Goal: Find specific page/section: Find specific page/section

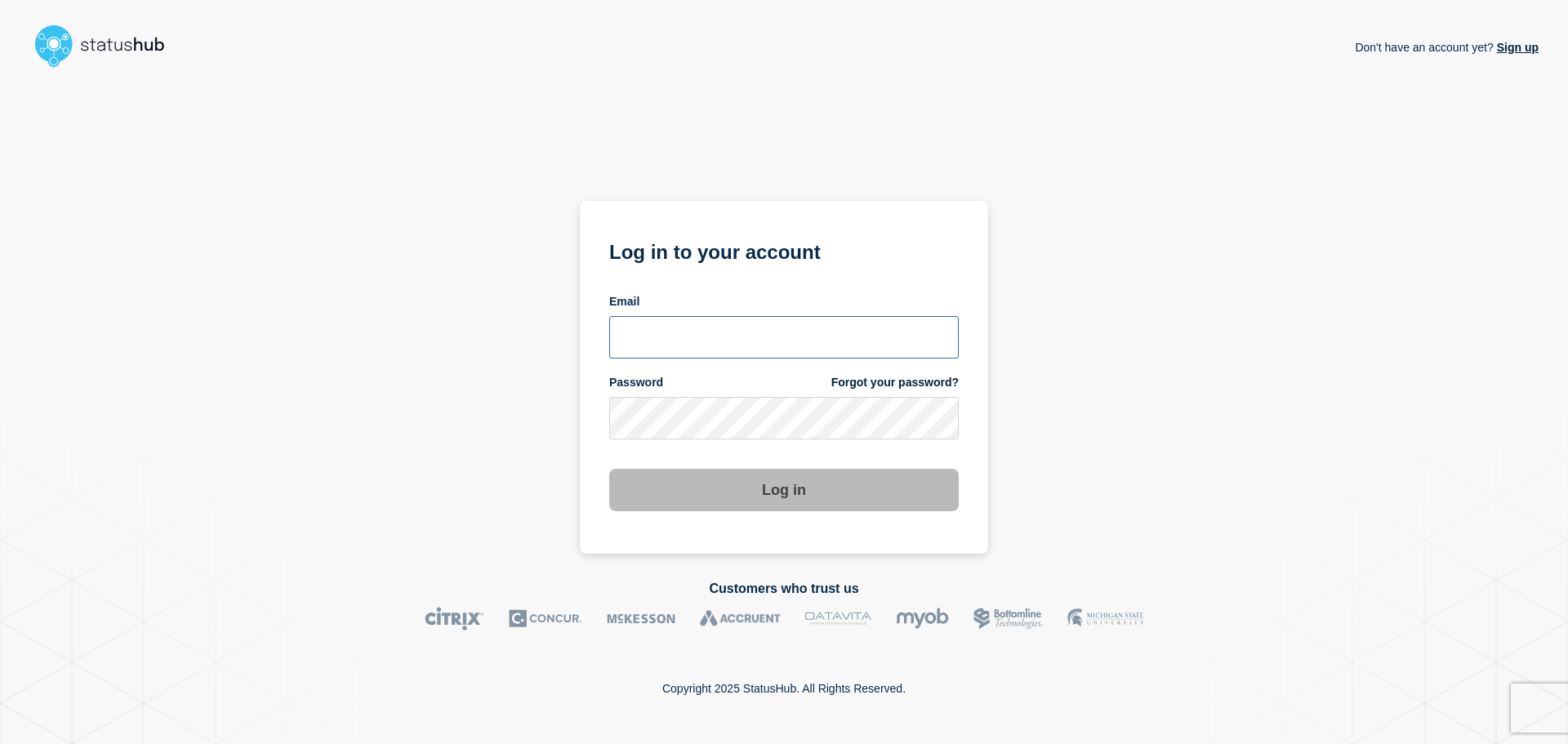
type input "xandra.martens@conexon.us"
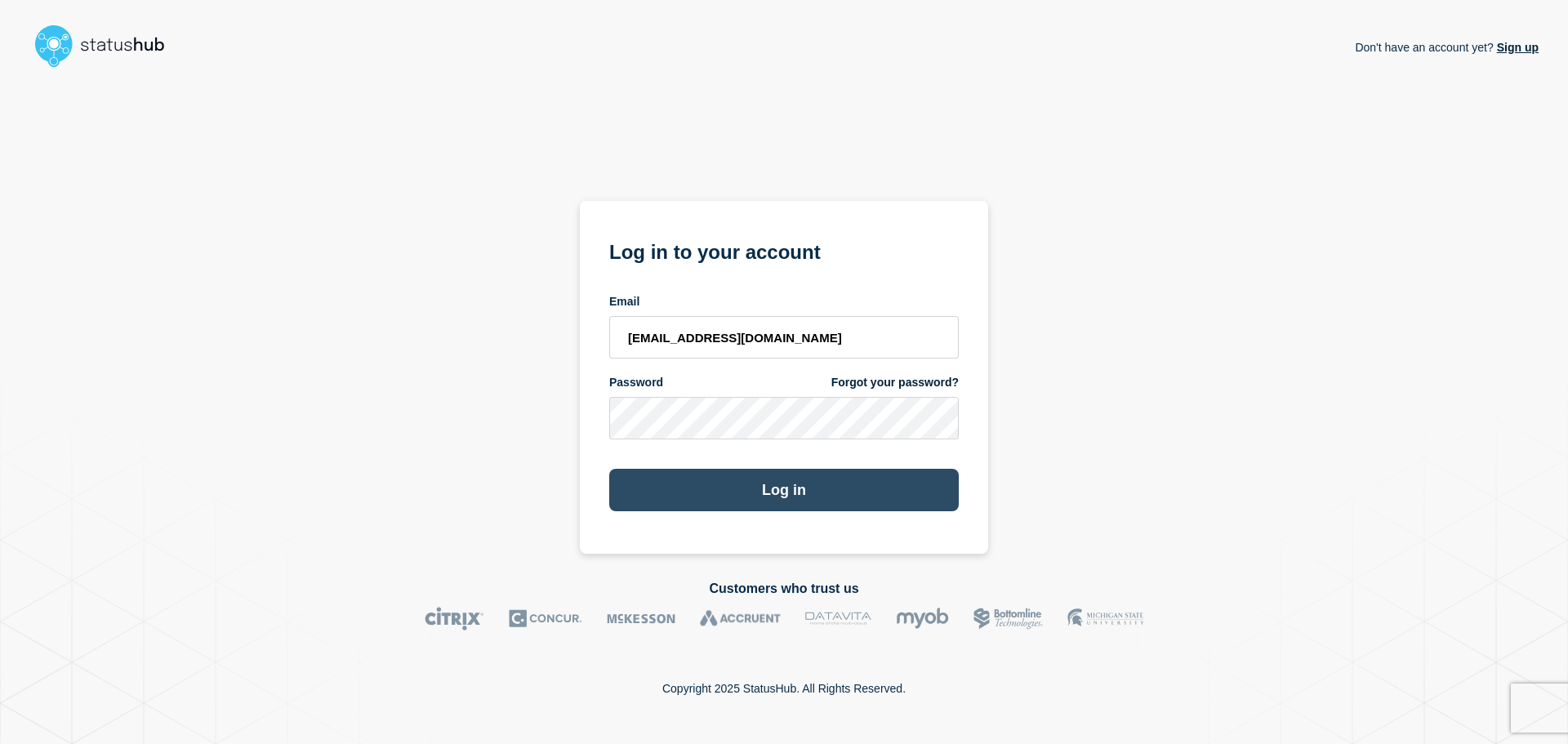
click at [751, 491] on button "Log in" at bounding box center [784, 490] width 349 height 43
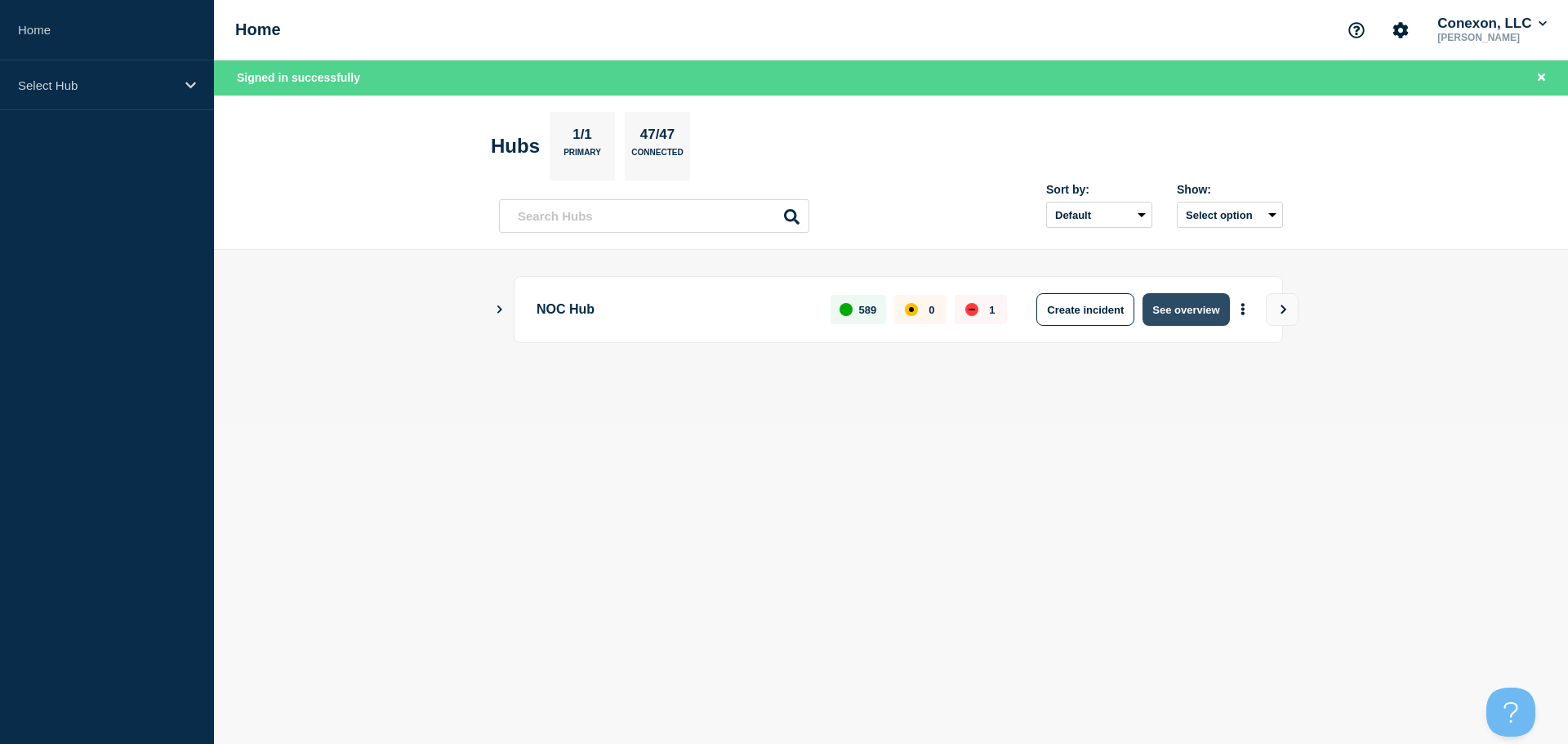
click at [1182, 302] on button "See overview" at bounding box center [1186, 309] width 87 height 32
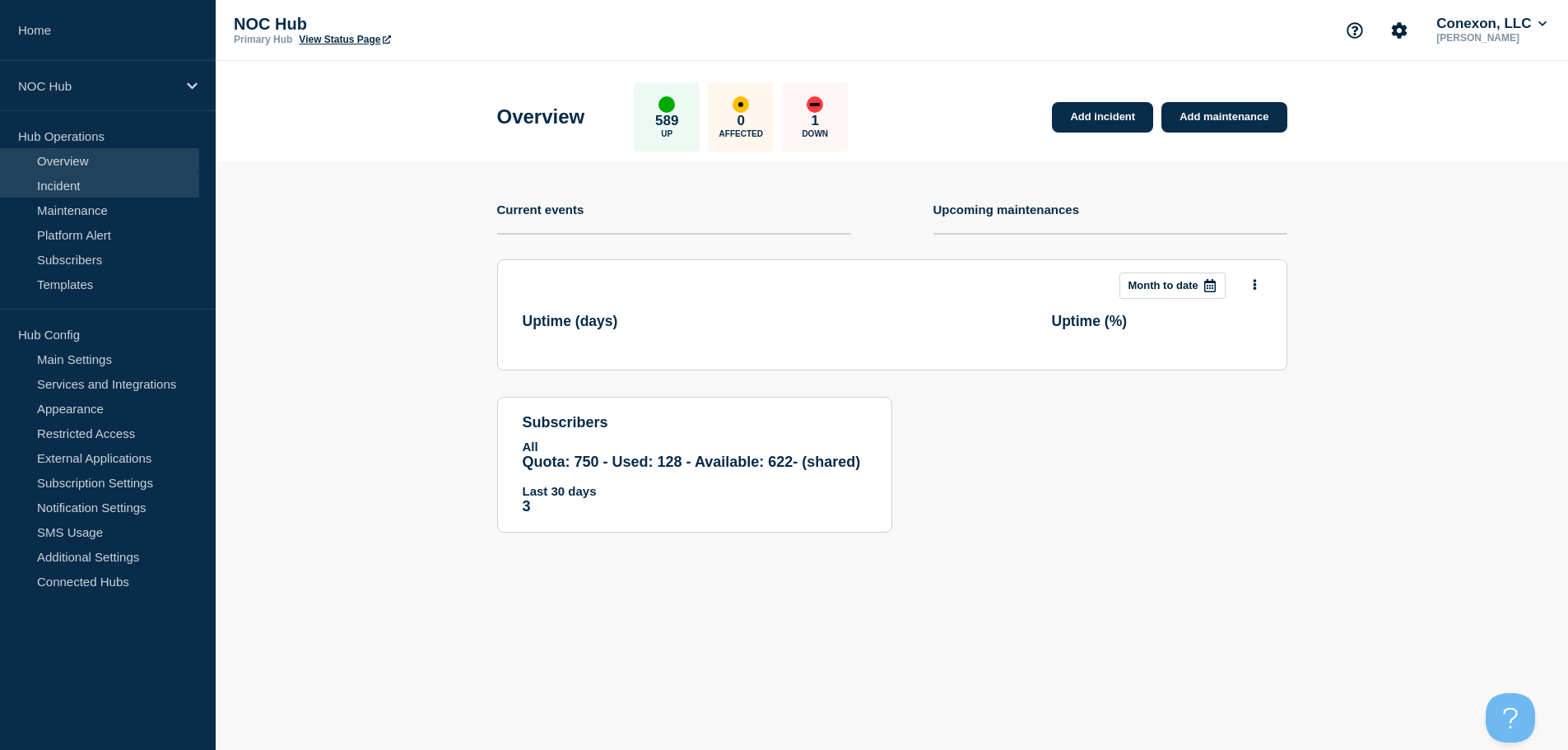
click at [77, 181] on link "Incident" at bounding box center [99, 185] width 200 height 25
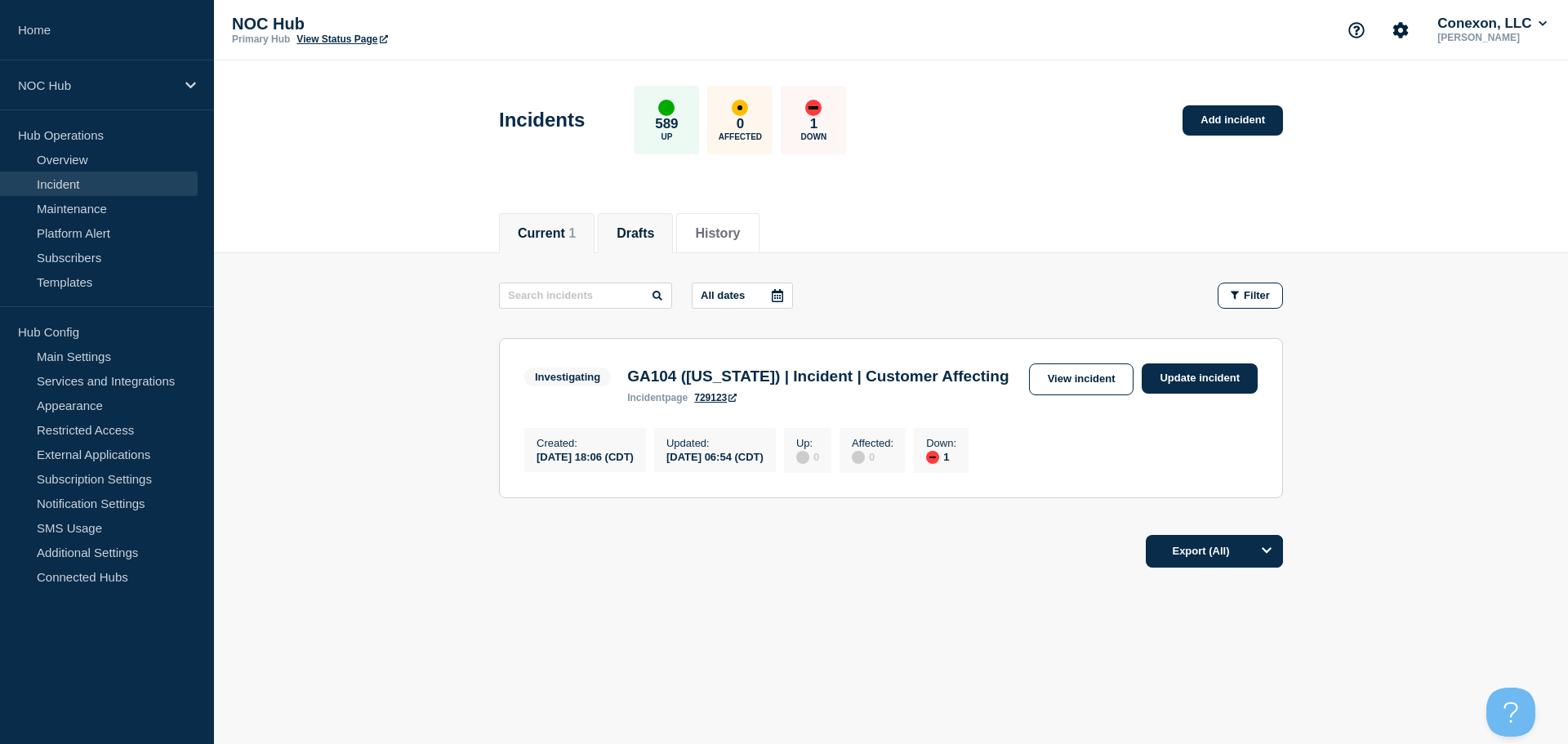
click at [647, 238] on button "Drafts" at bounding box center [635, 233] width 38 height 15
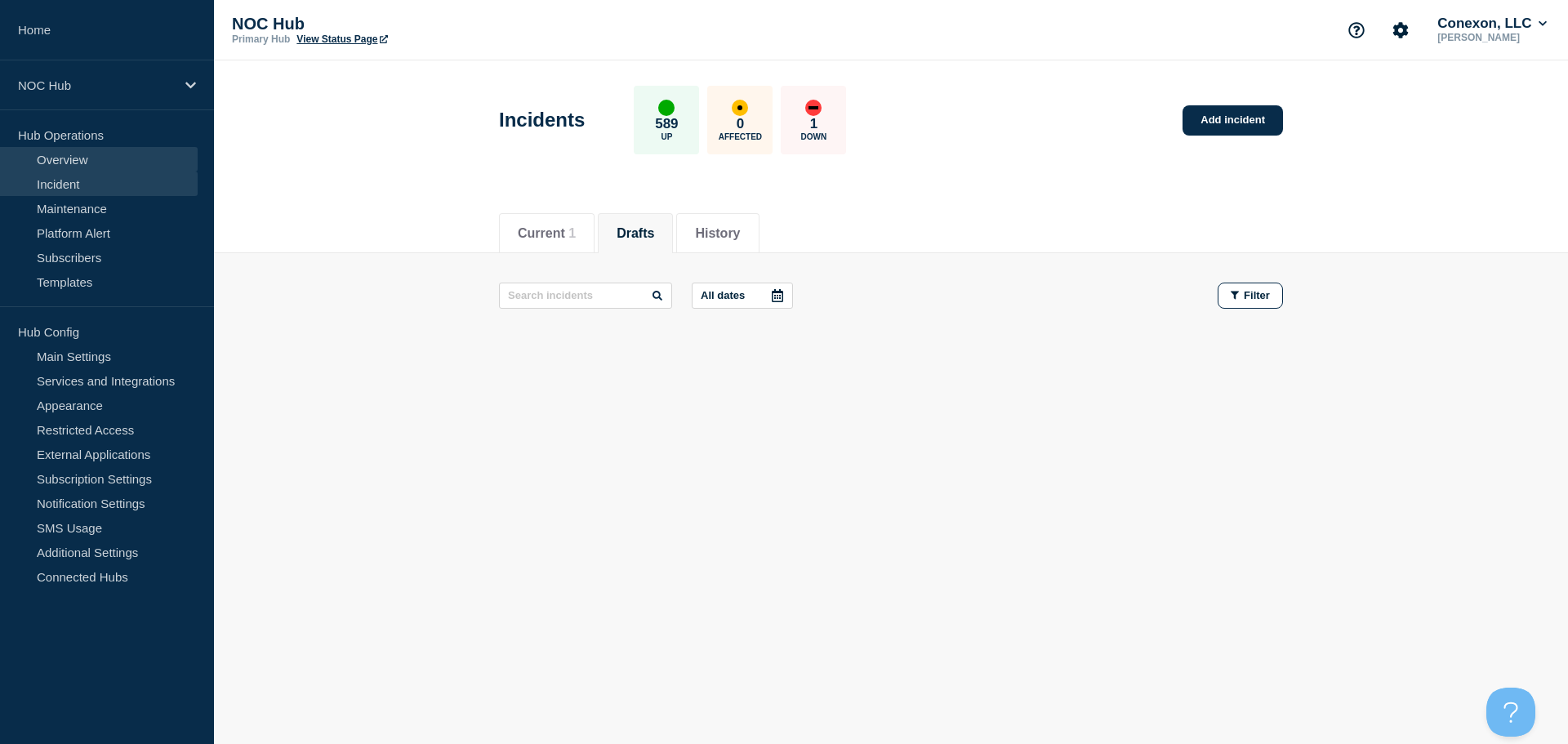
click at [49, 155] on link "Overview" at bounding box center [98, 159] width 198 height 24
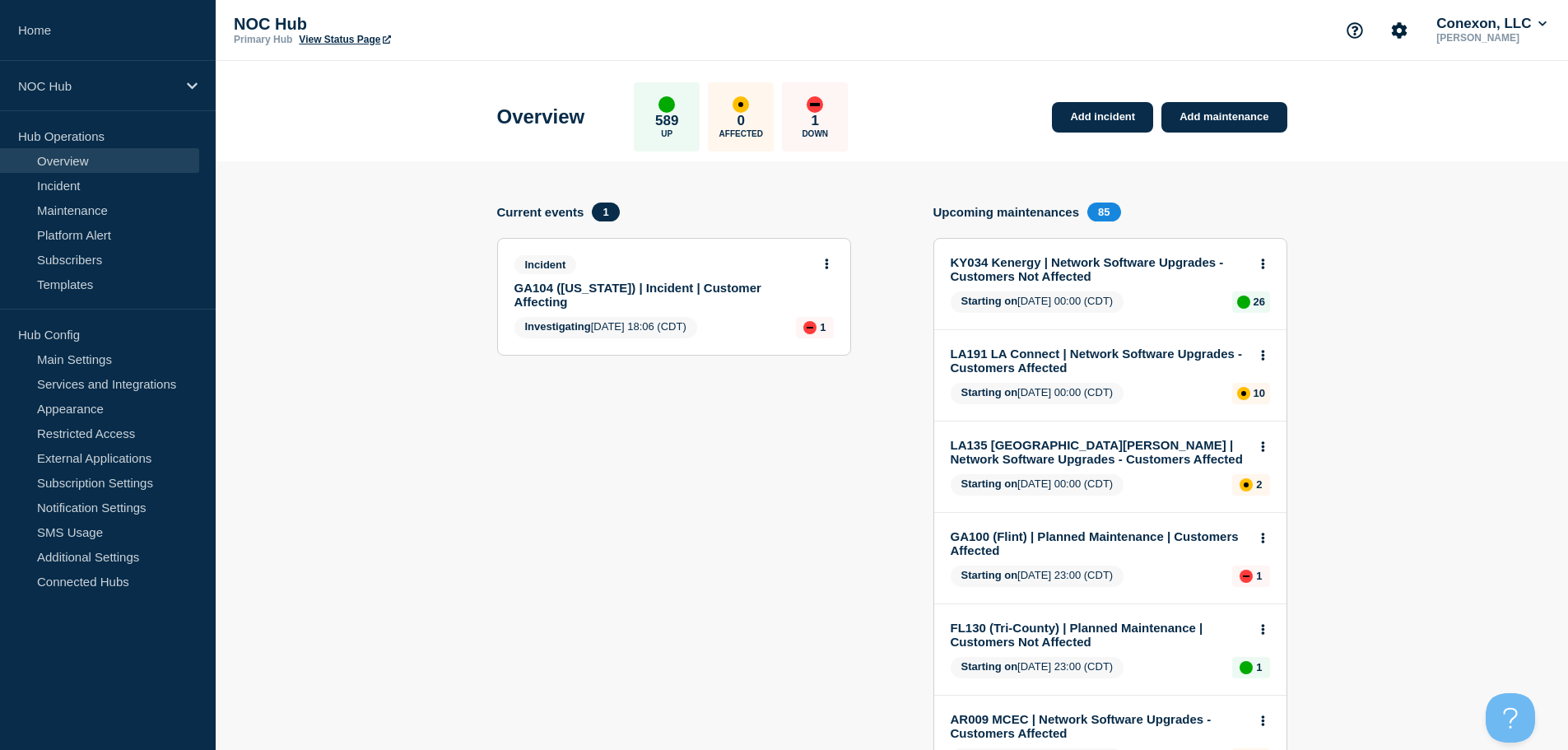
click at [566, 513] on section "Current events 1 Incident GA104 (Washington) | Incident | Customer Affecting In…" at bounding box center [674, 716] width 354 height 1027
click at [79, 190] on link "Incident" at bounding box center [99, 185] width 200 height 25
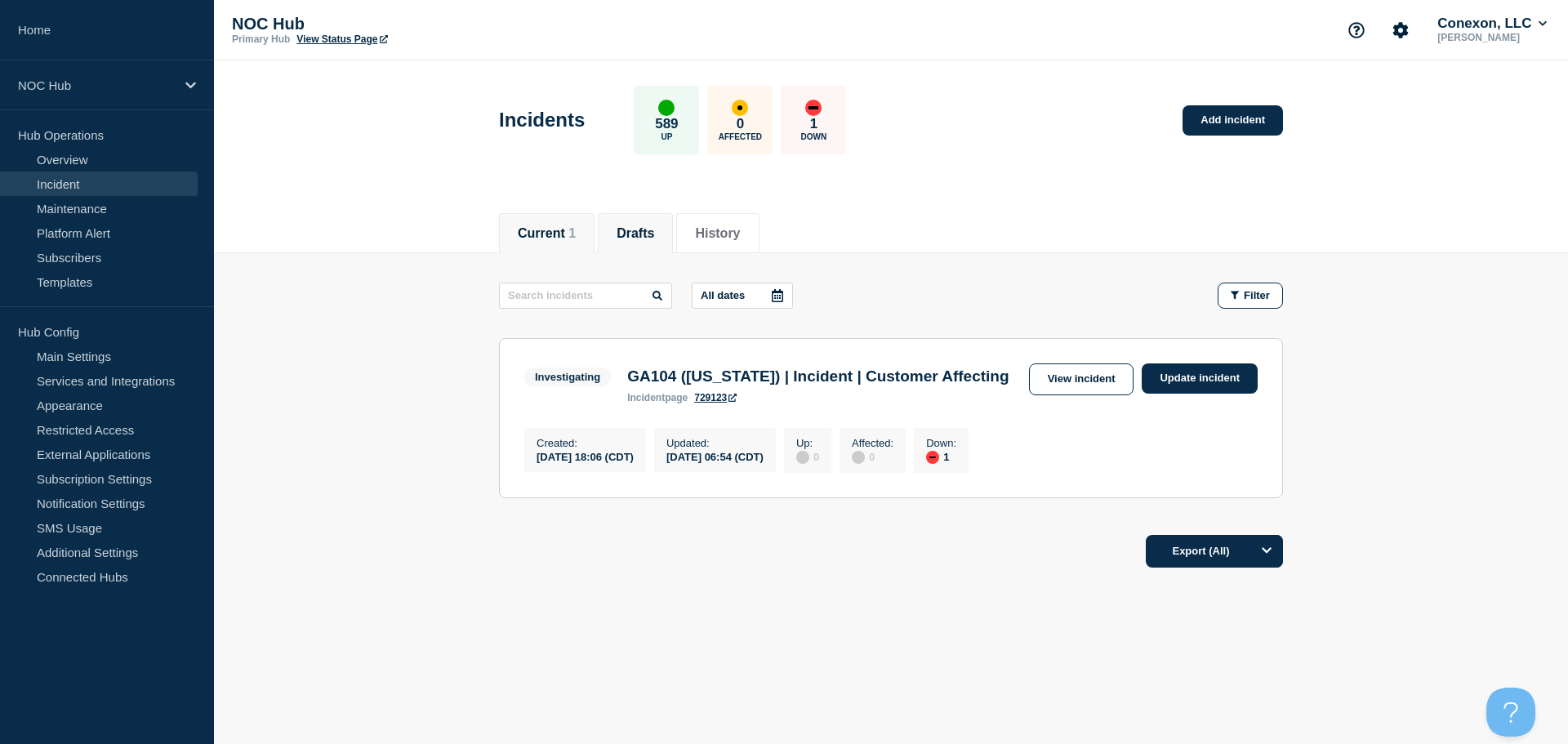
click at [654, 227] on button "Drafts" at bounding box center [635, 233] width 38 height 15
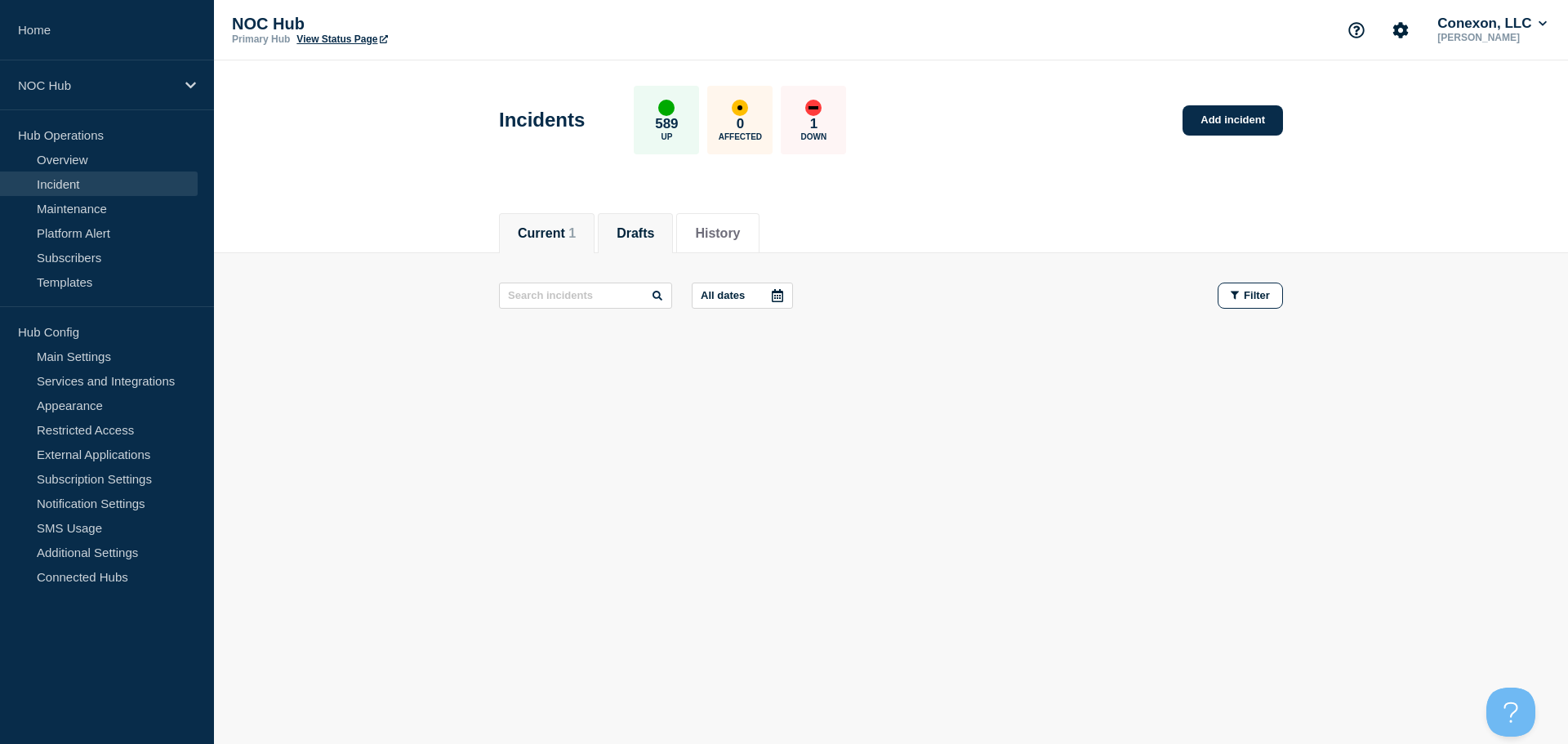
click at [543, 227] on button "Current 1" at bounding box center [546, 233] width 58 height 15
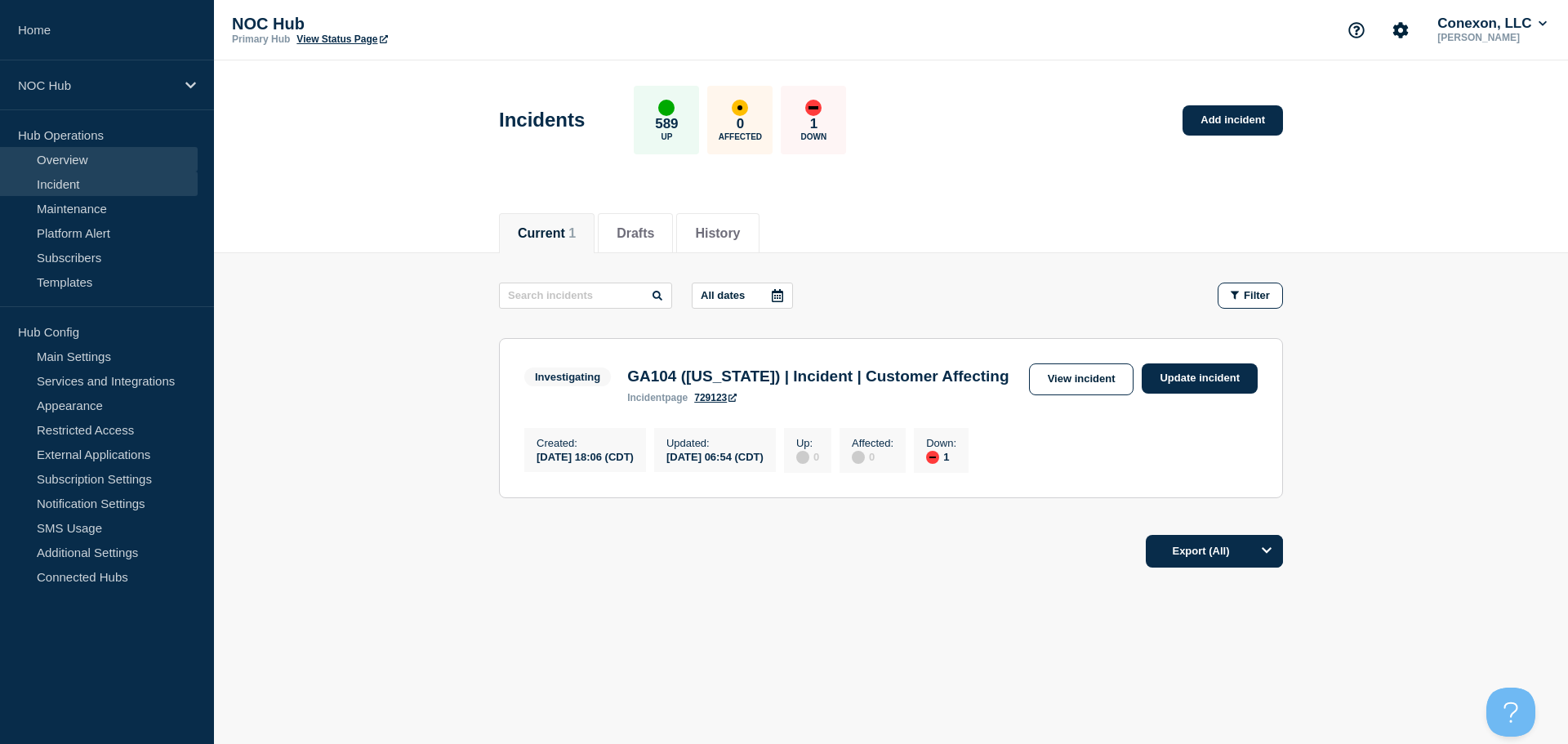
click at [72, 158] on link "Overview" at bounding box center [98, 159] width 198 height 24
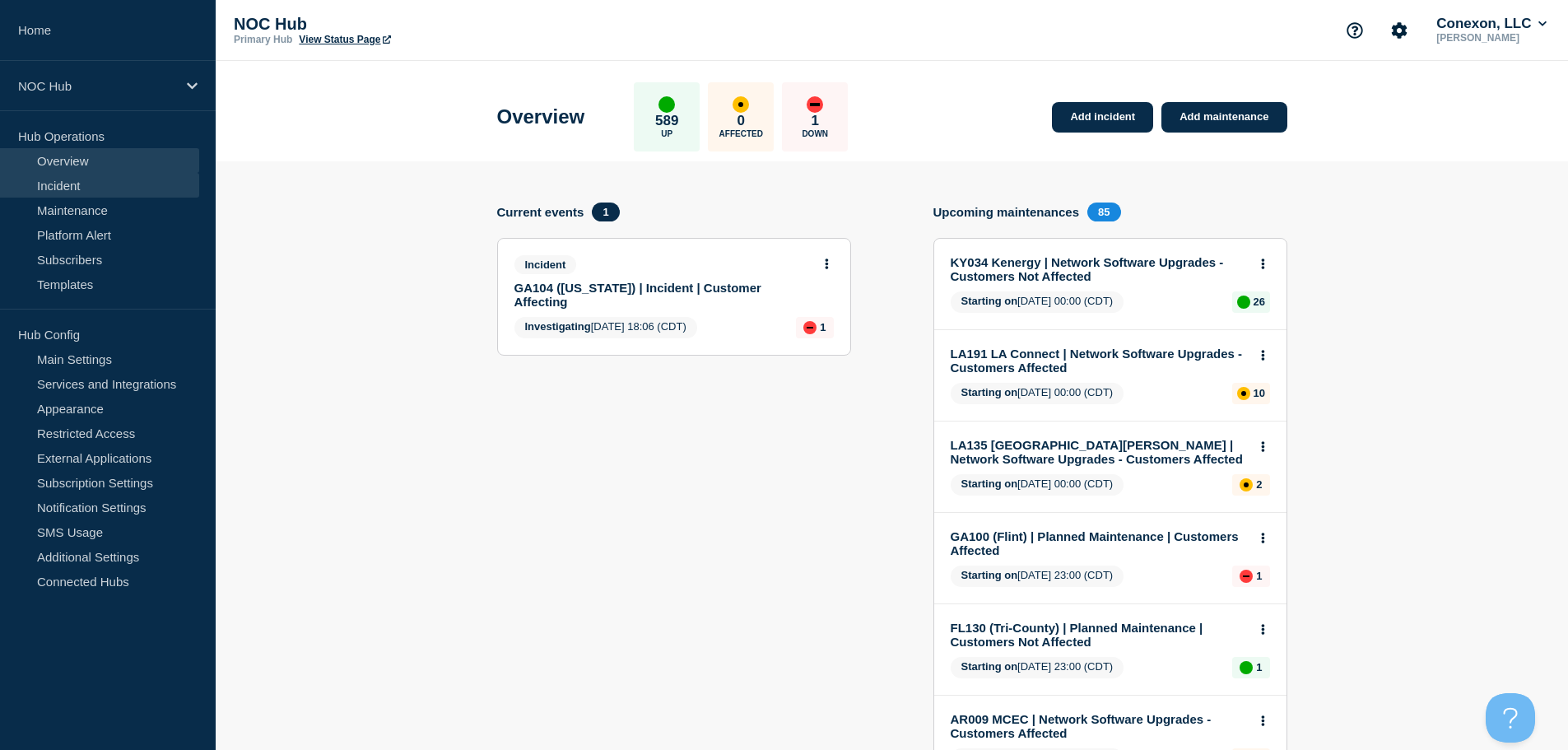
click at [93, 181] on link "Incident" at bounding box center [99, 185] width 200 height 25
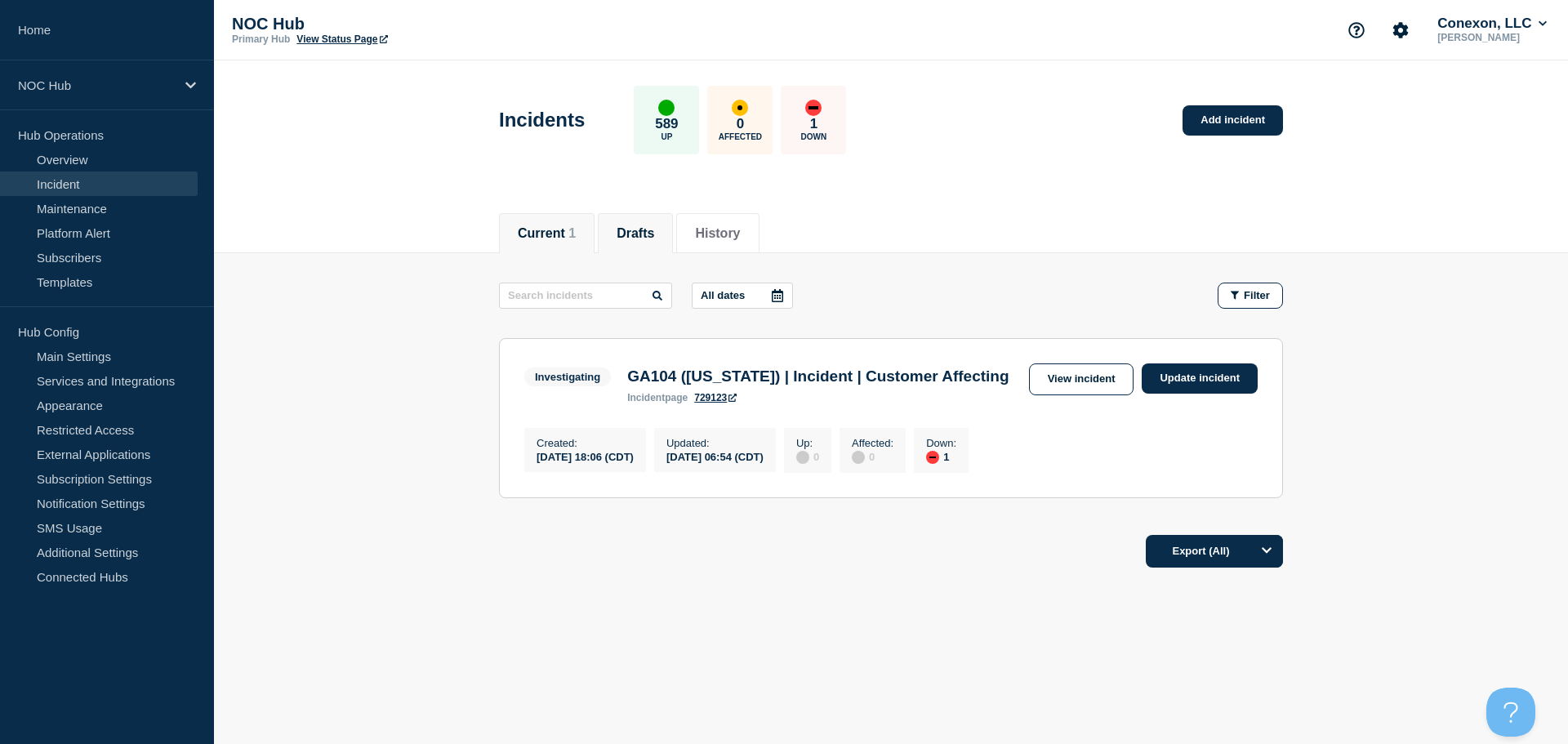
click at [668, 246] on li "Drafts" at bounding box center [635, 233] width 75 height 40
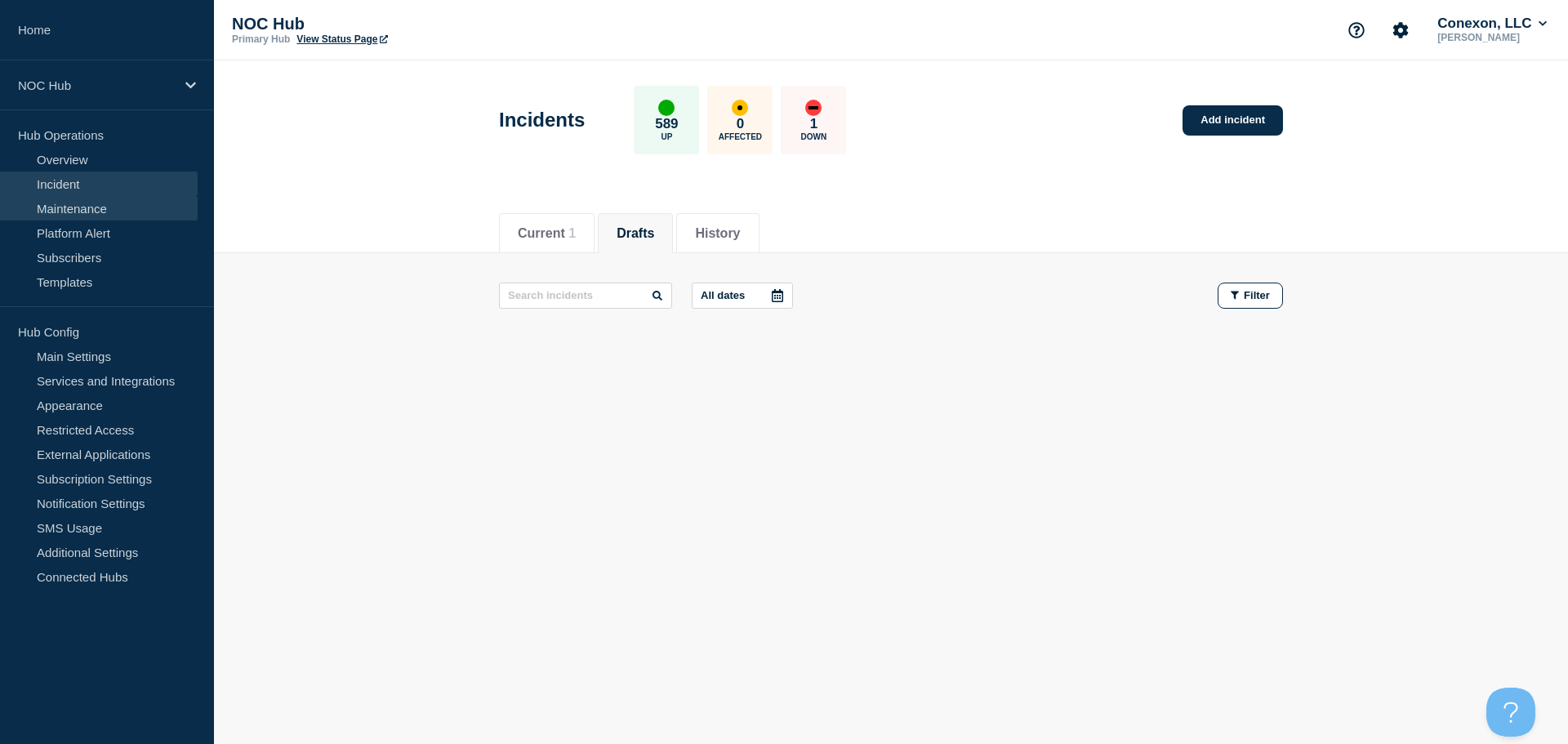
click at [103, 217] on link "Maintenance" at bounding box center [98, 208] width 198 height 24
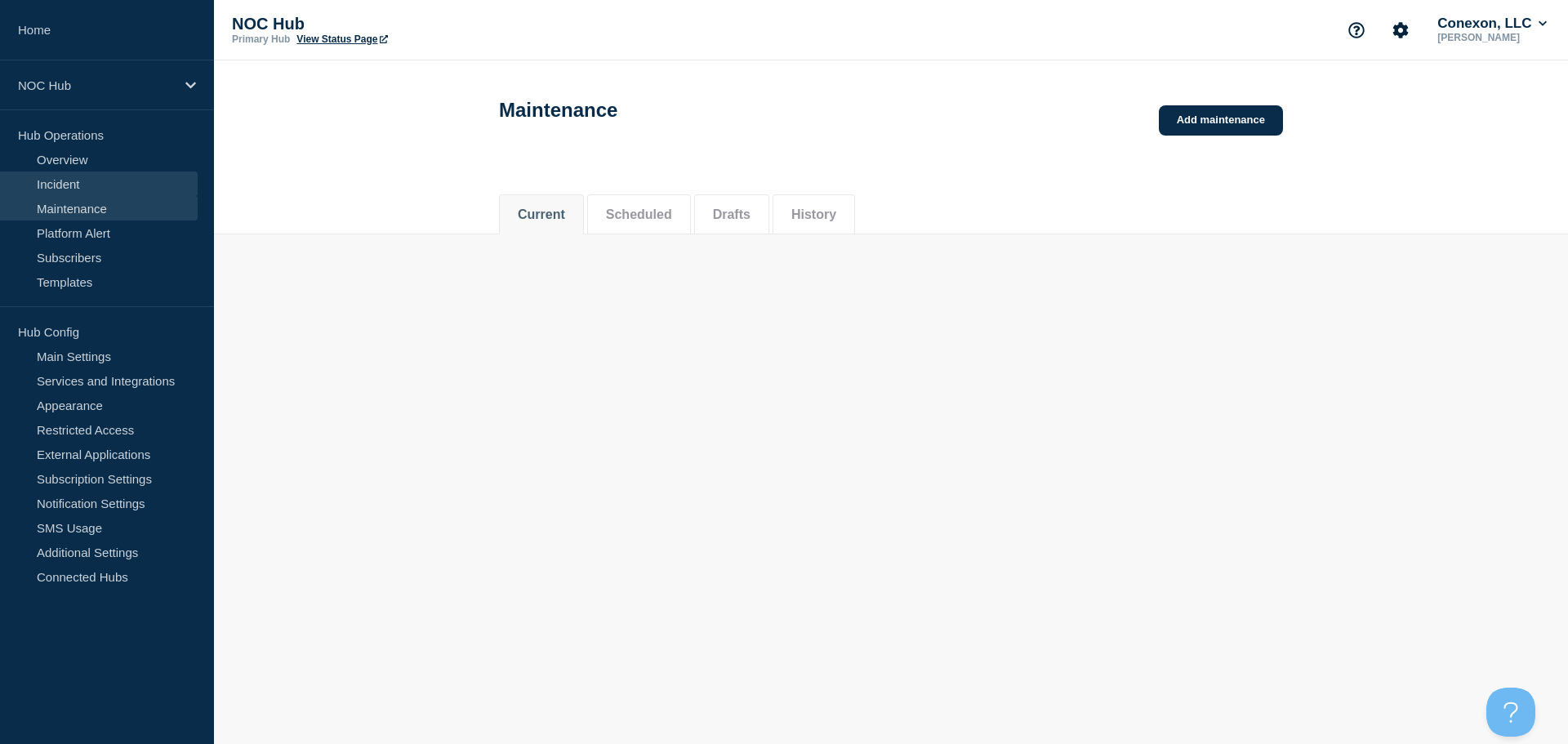
click at [86, 189] on link "Incident" at bounding box center [98, 183] width 198 height 24
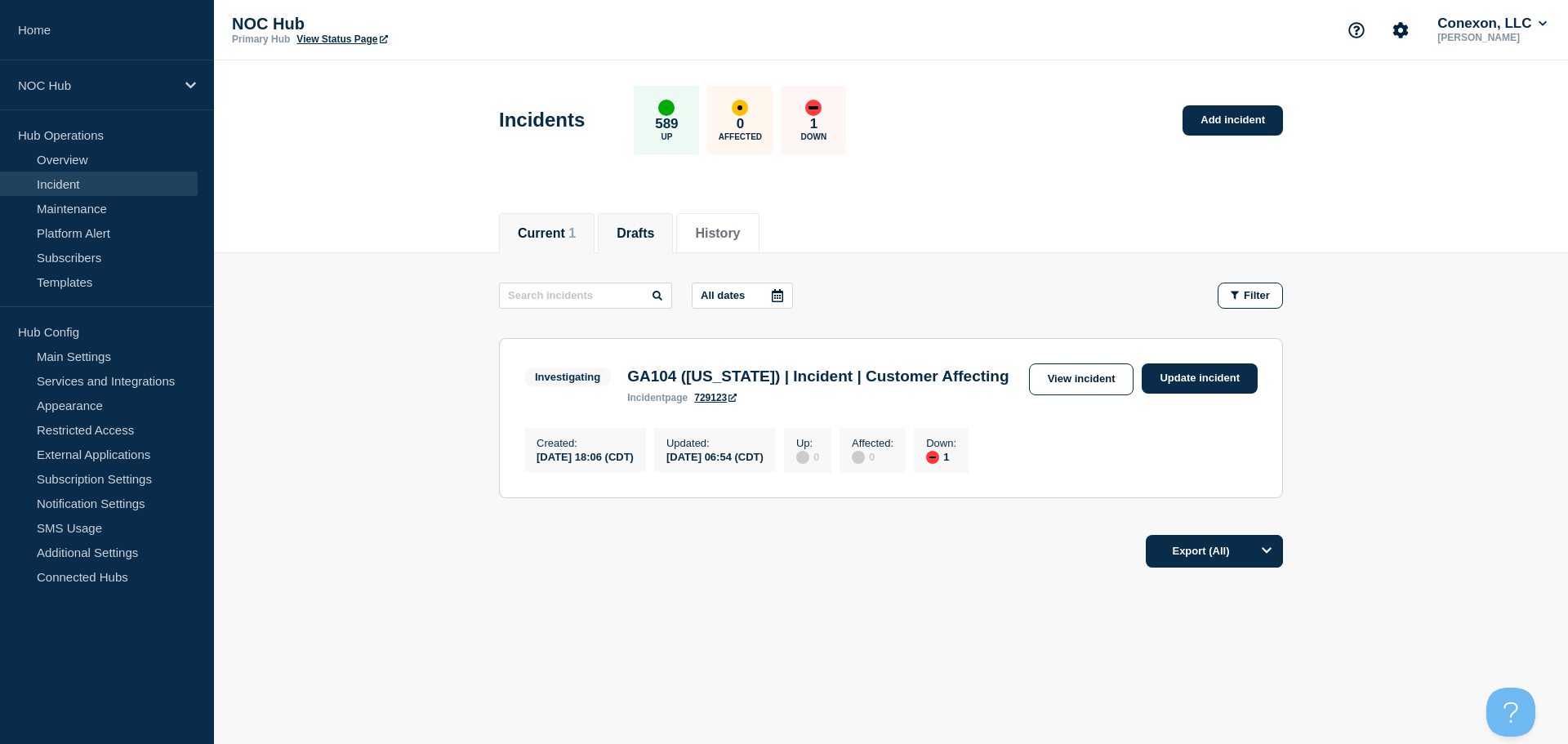
click at [667, 244] on li "Drafts" at bounding box center [635, 233] width 75 height 40
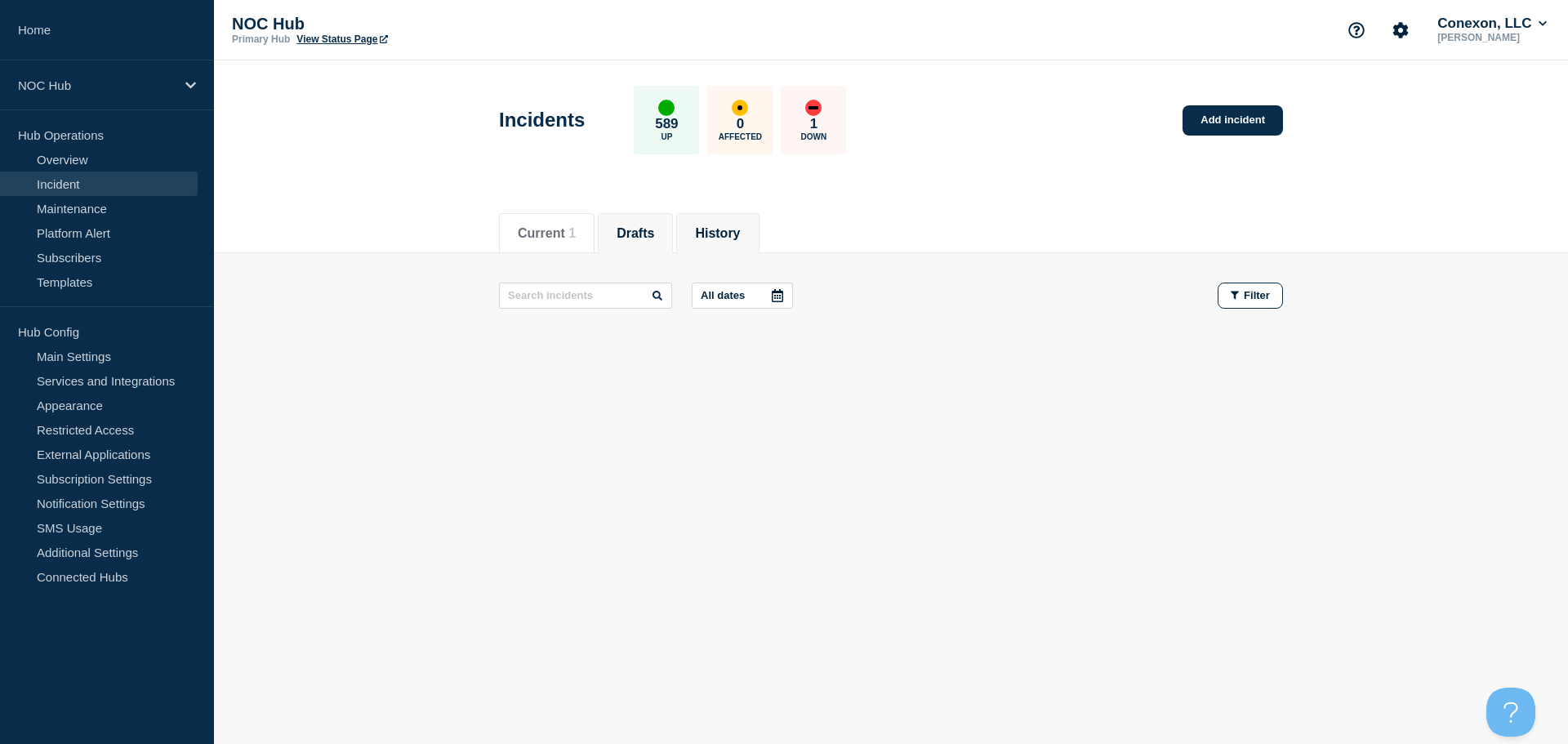
click at [740, 233] on button "History" at bounding box center [718, 233] width 45 height 15
